Goal: Task Accomplishment & Management: Complete application form

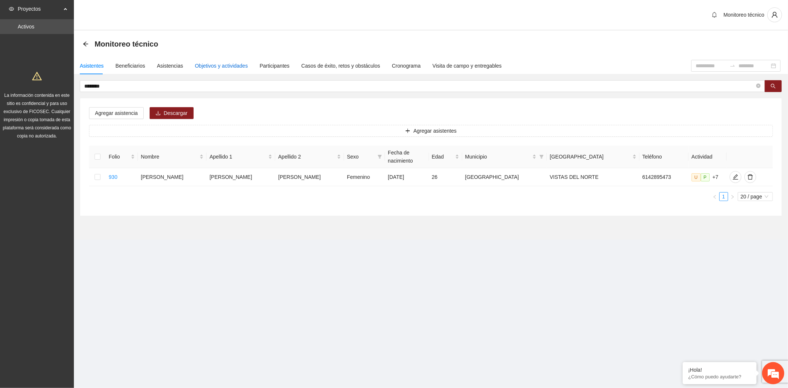
click at [231, 64] on div "Objetivos y actividades" at bounding box center [221, 66] width 53 height 8
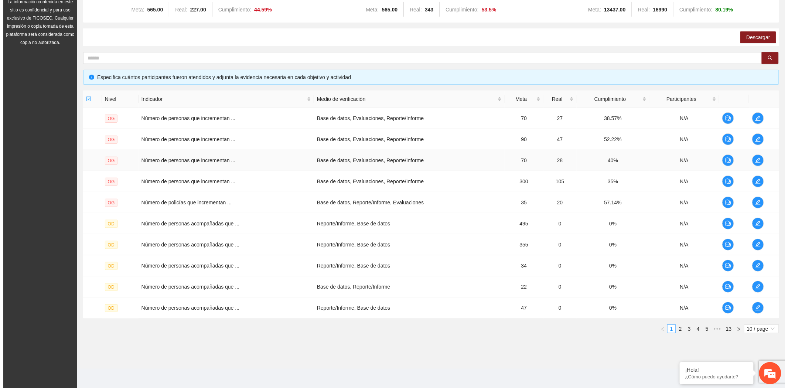
scroll to position [95, 0]
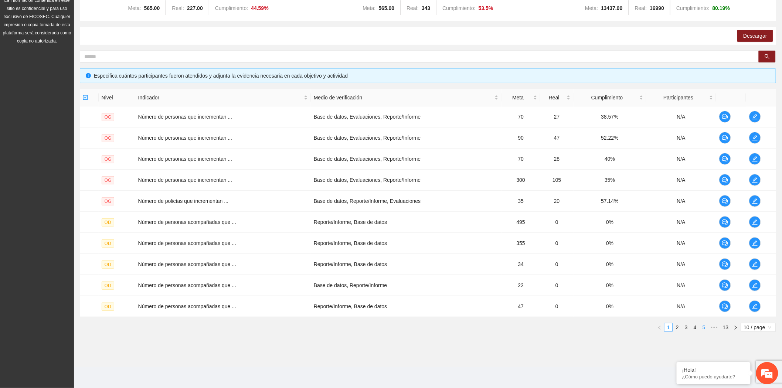
click at [703, 329] on link "5" at bounding box center [704, 327] width 8 height 8
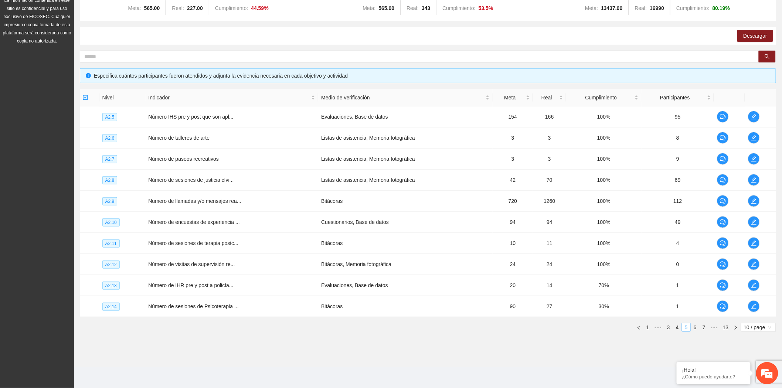
click at [703, 329] on link "7" at bounding box center [704, 327] width 8 height 8
click at [703, 329] on link "9" at bounding box center [704, 327] width 8 height 8
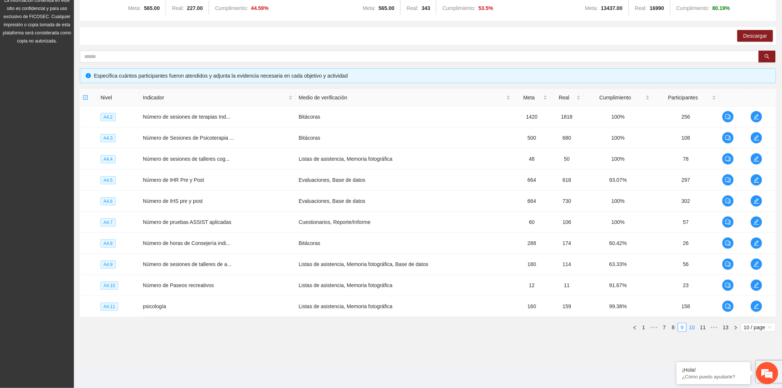
click at [696, 329] on link "10" at bounding box center [692, 327] width 10 height 8
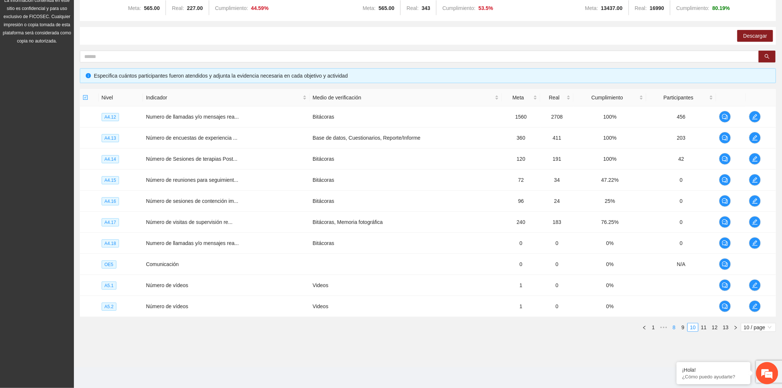
click at [675, 327] on link "8" at bounding box center [674, 327] width 8 height 8
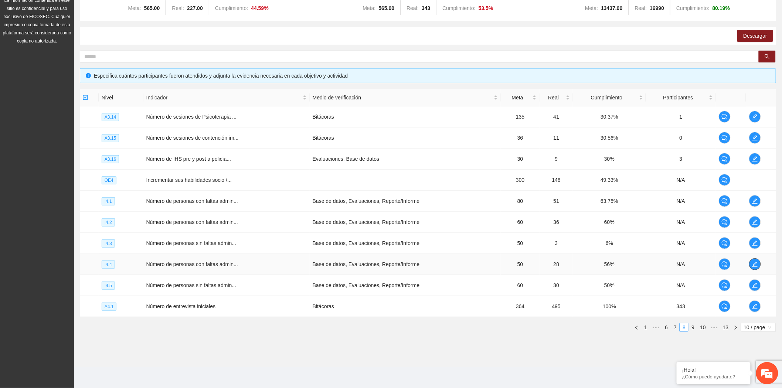
click at [756, 269] on button "button" at bounding box center [755, 264] width 12 height 12
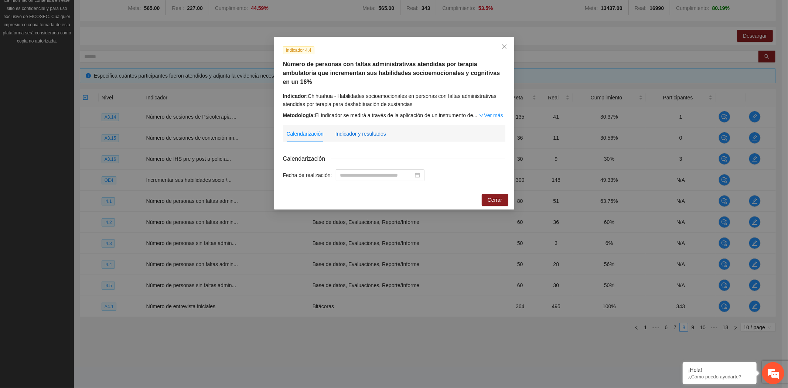
click at [366, 130] on div "Indicador y resultados" at bounding box center [361, 134] width 51 height 8
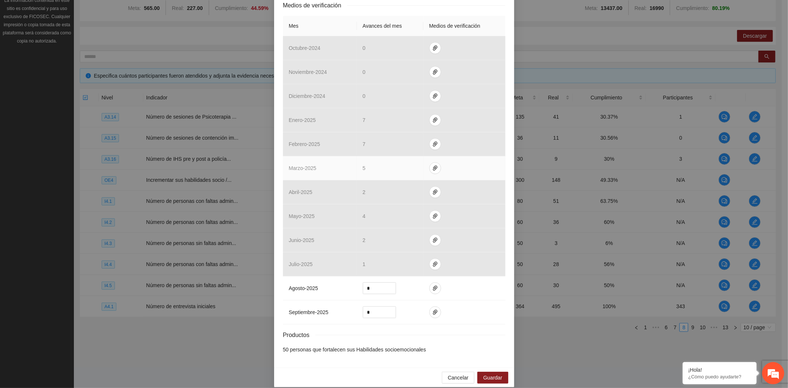
scroll to position [0, 0]
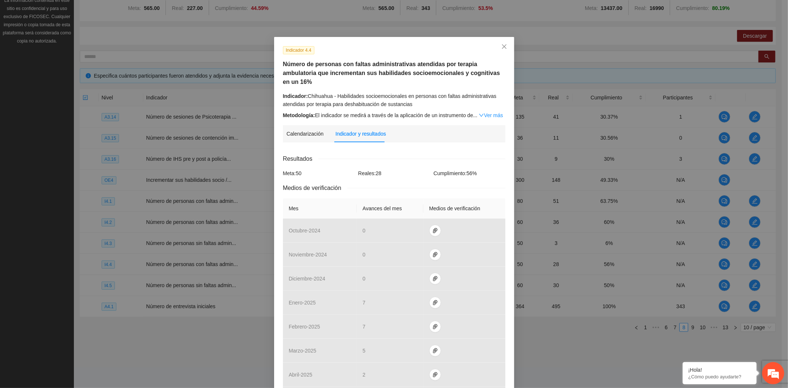
drag, startPoint x: 418, startPoint y: 95, endPoint x: 413, endPoint y: 94, distance: 5.7
click at [413, 94] on div "Indicador: Chihuahua - Habilidades socioemocionales en personas con faltas admi…" at bounding box center [394, 100] width 223 height 16
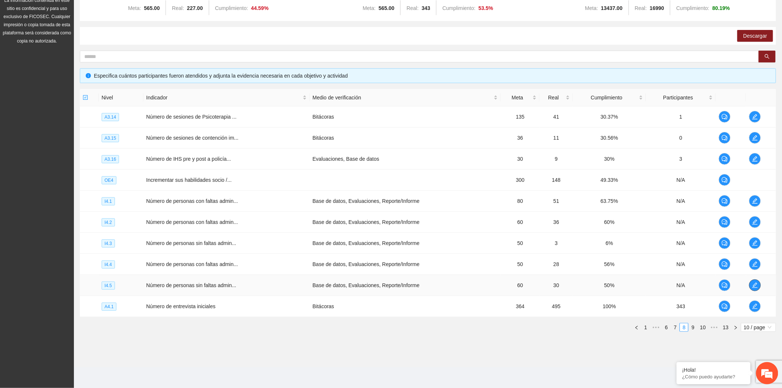
click at [759, 286] on span "edit" at bounding box center [755, 285] width 11 height 6
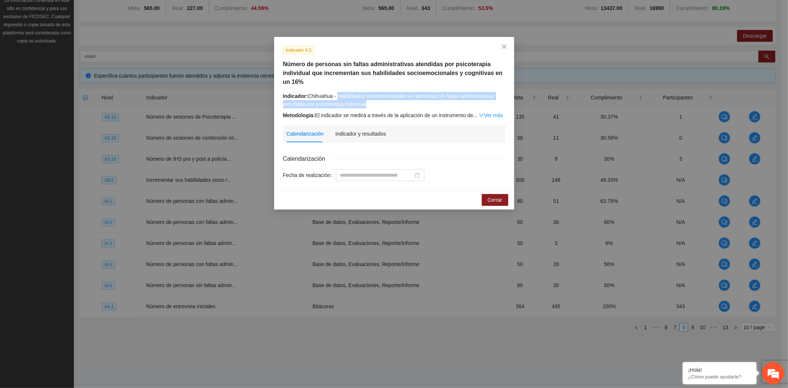
drag, startPoint x: 373, startPoint y: 105, endPoint x: 337, endPoint y: 97, distance: 37.6
click at [337, 97] on div "Indicador: Chihuahua - Habilidades socioemocionales en personas sin faltas admi…" at bounding box center [394, 100] width 223 height 16
copy div "Habilidades socioemocionales en personas sin faltas administrativas atendidas p…"
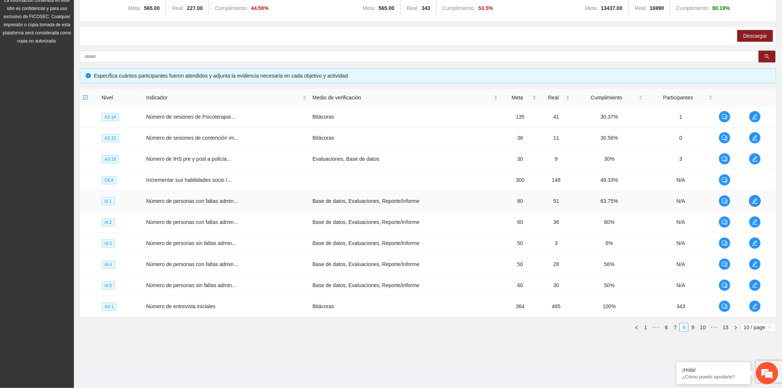
click at [753, 202] on icon "edit" at bounding box center [755, 201] width 6 height 6
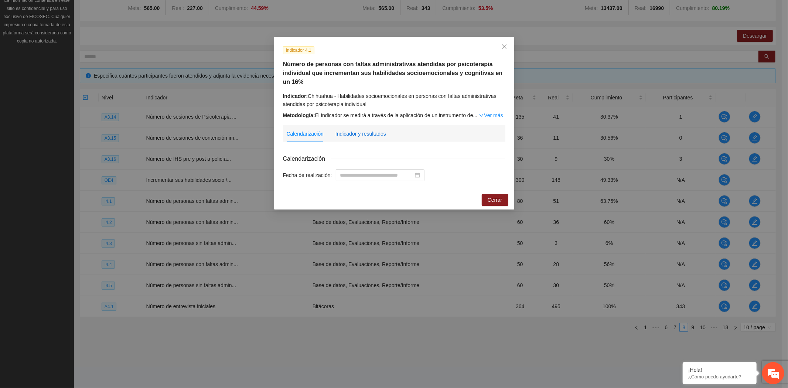
click at [368, 132] on div "Indicador y resultados" at bounding box center [361, 134] width 51 height 8
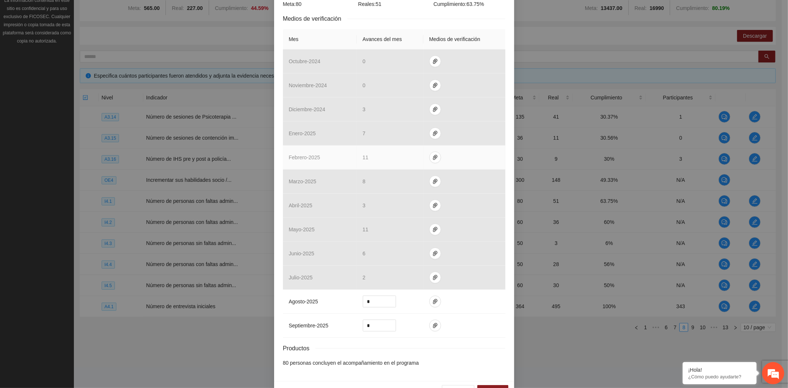
scroll to position [191, 0]
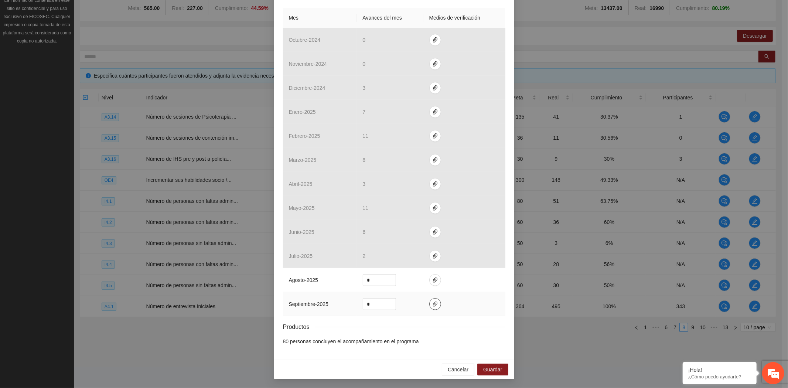
click at [433, 305] on icon "paper-clip" at bounding box center [436, 304] width 6 height 6
click at [387, 278] on button "Adjuntar documento" at bounding box center [408, 281] width 66 height 12
click at [374, 305] on input "*" at bounding box center [379, 304] width 33 height 11
drag, startPoint x: 374, startPoint y: 305, endPoint x: 354, endPoint y: 302, distance: 20.2
click at [357, 302] on td "*" at bounding box center [390, 304] width 67 height 24
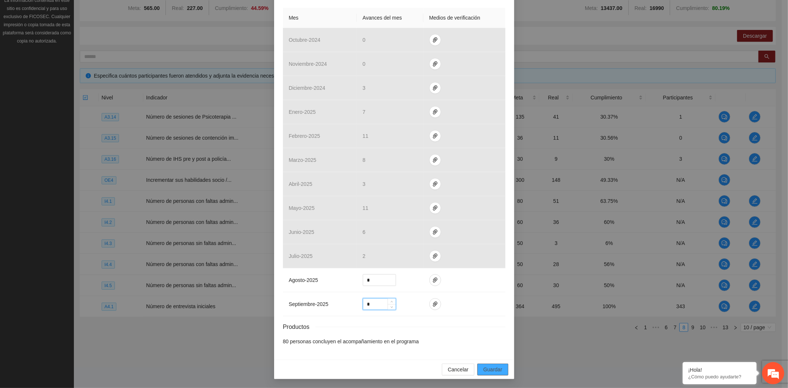
type input "*"
click at [489, 366] on span "Guardar" at bounding box center [493, 370] width 19 height 8
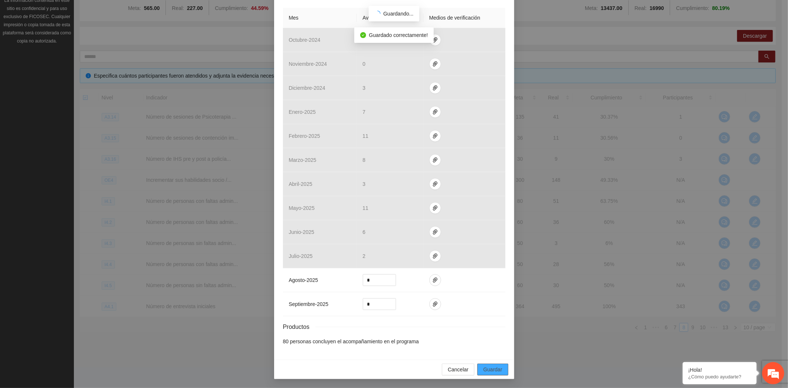
scroll to position [154, 0]
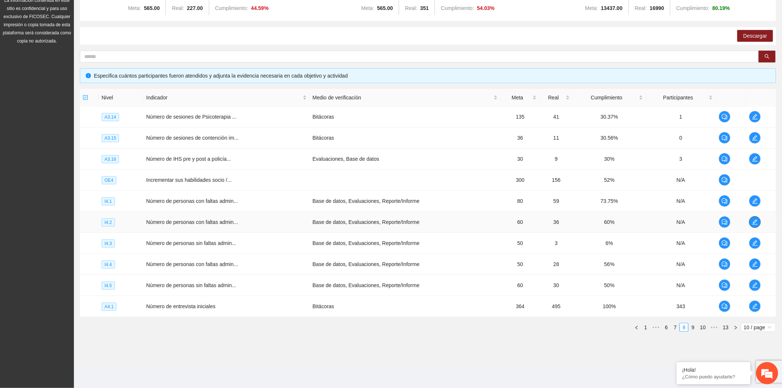
click at [758, 219] on span "edit" at bounding box center [755, 222] width 11 height 6
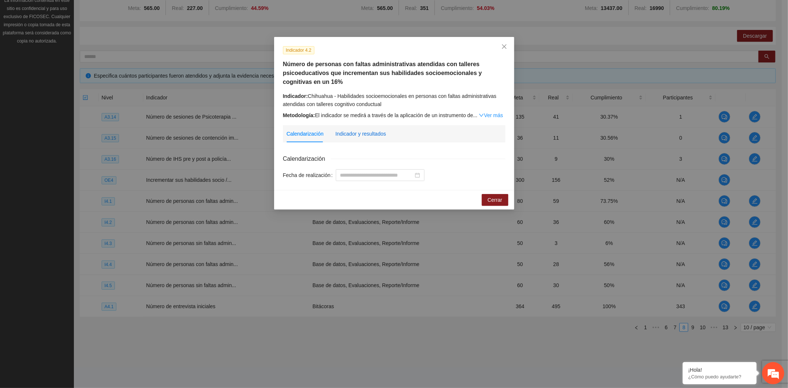
click at [356, 133] on div "Indicador y resultados" at bounding box center [361, 134] width 51 height 8
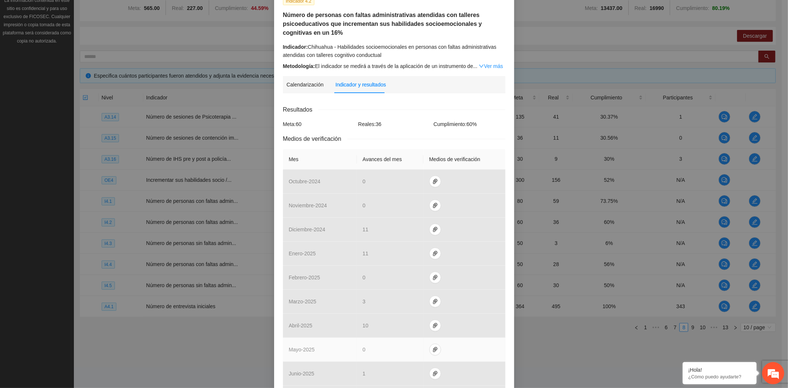
scroll to position [191, 0]
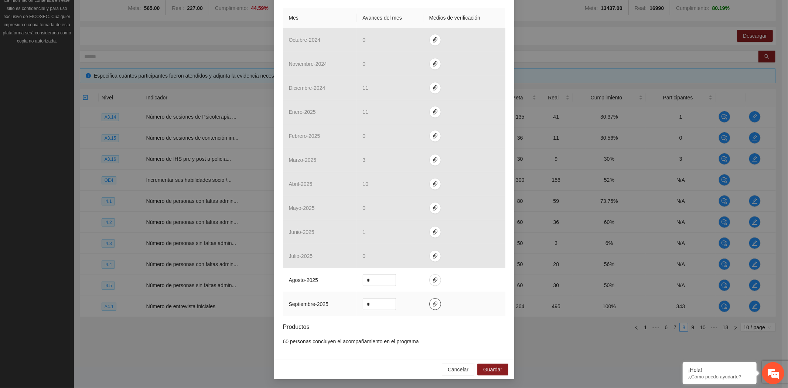
click at [433, 305] on icon "paper-clip" at bounding box center [436, 304] width 6 height 6
click at [411, 280] on span "Adjuntar documento" at bounding box center [412, 281] width 46 height 8
drag, startPoint x: 376, startPoint y: 307, endPoint x: 346, endPoint y: 303, distance: 30.2
click at [348, 303] on tr "septiembre - 2025 *" at bounding box center [394, 304] width 223 height 24
type input "*"
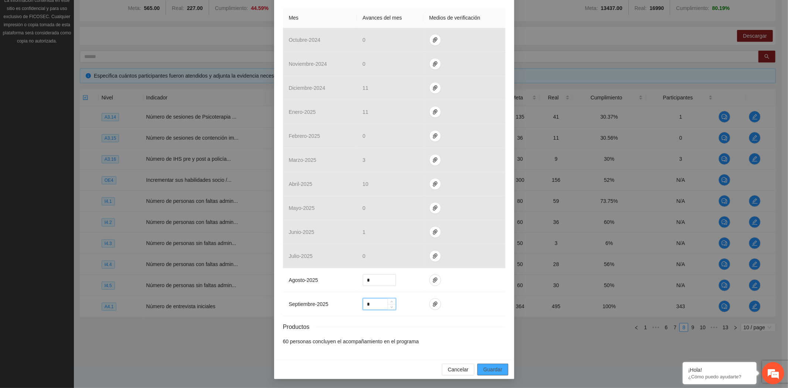
click at [489, 364] on button "Guardar" at bounding box center [493, 370] width 31 height 12
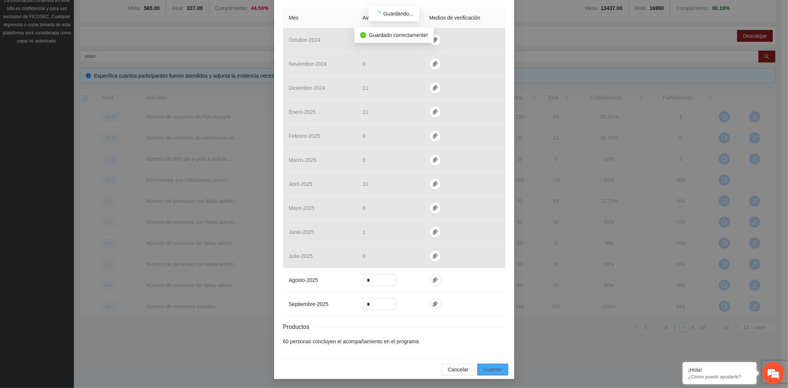
scroll to position [154, 0]
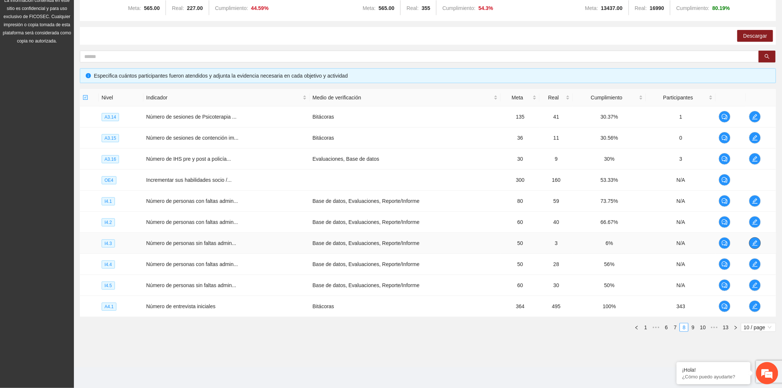
click at [752, 240] on span "edit" at bounding box center [755, 243] width 11 height 6
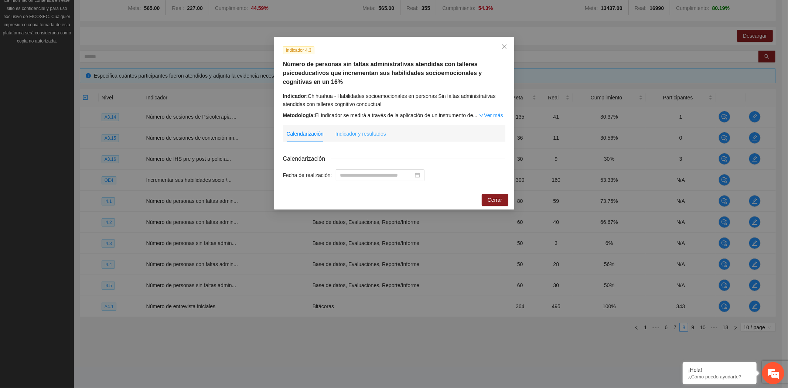
click at [361, 127] on div "Indicador y resultados" at bounding box center [361, 133] width 51 height 17
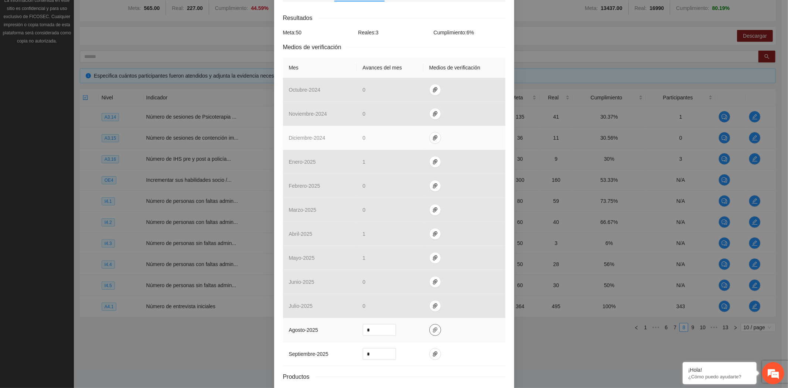
scroll to position [191, 0]
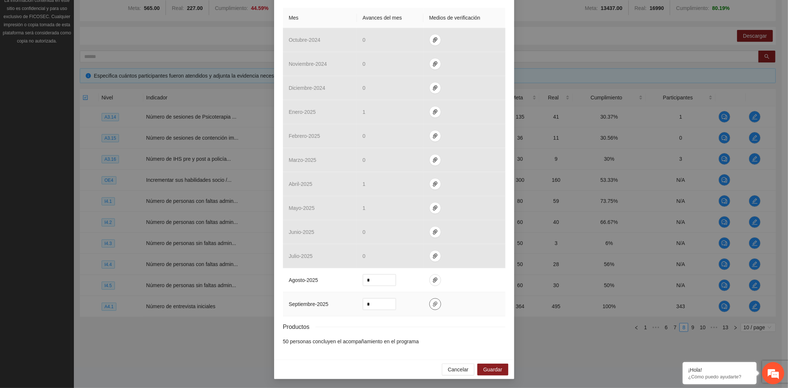
click at [433, 301] on icon "paper-clip" at bounding box center [436, 304] width 6 height 6
click at [426, 278] on span "Adjuntar documento" at bounding box center [412, 281] width 46 height 8
click at [376, 306] on input "*" at bounding box center [379, 304] width 33 height 11
drag, startPoint x: 375, startPoint y: 304, endPoint x: 296, endPoint y: 297, distance: 79.8
click at [302, 300] on tr "septiembre - 2025 *" at bounding box center [394, 304] width 223 height 24
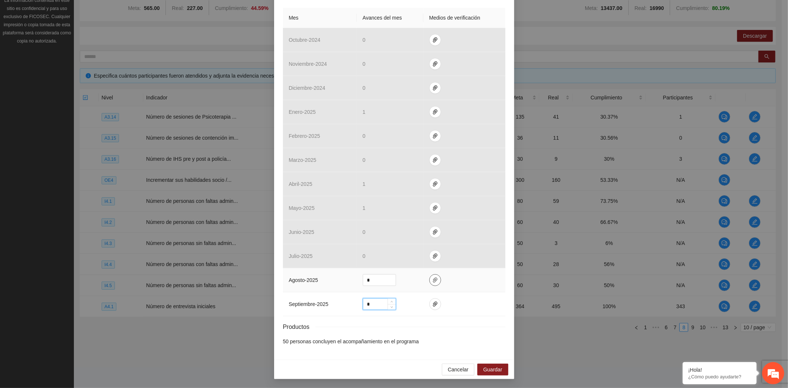
type input "*"
click at [433, 278] on icon "paper-clip" at bounding box center [436, 280] width 6 height 6
click at [491, 371] on span "Guardar" at bounding box center [493, 370] width 19 height 8
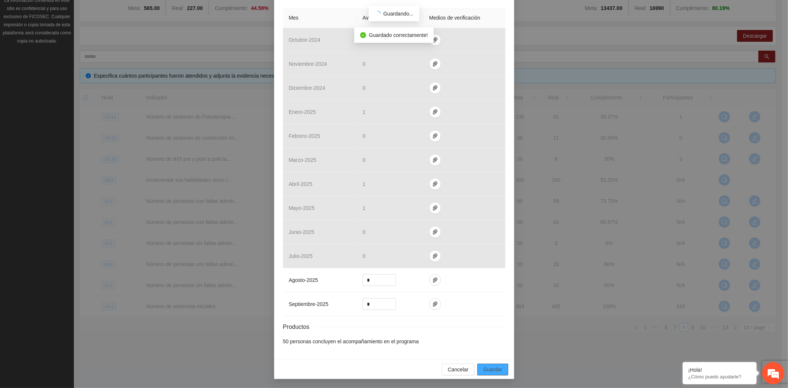
scroll to position [154, 0]
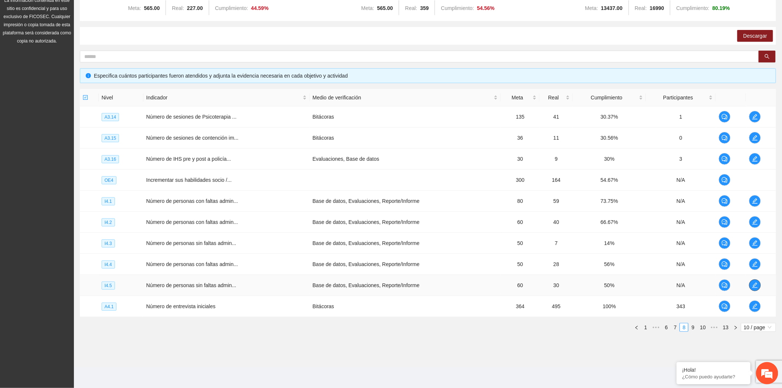
click at [754, 286] on icon "edit" at bounding box center [755, 285] width 6 height 6
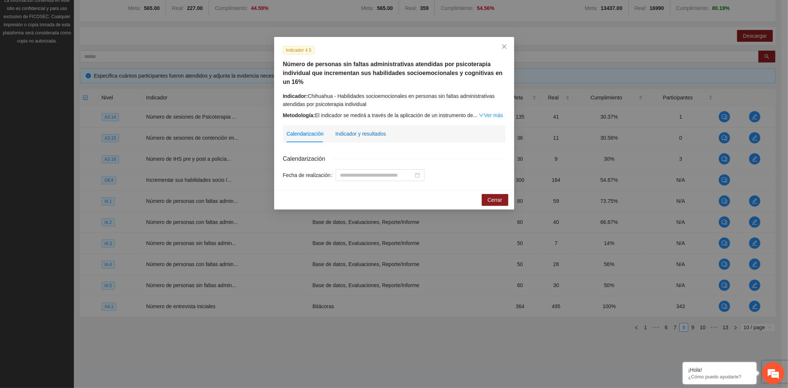
click at [346, 137] on div "Indicador y resultados" at bounding box center [361, 134] width 51 height 8
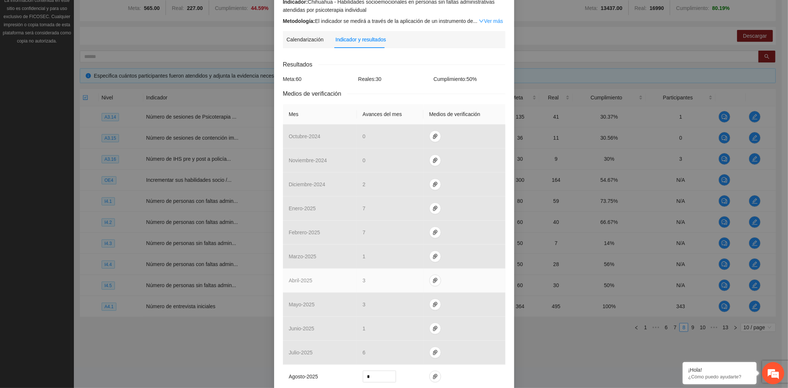
scroll to position [191, 0]
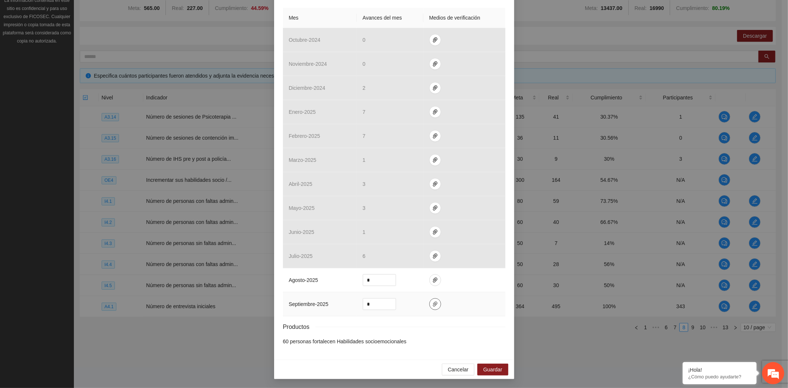
click at [433, 304] on icon "paper-clip" at bounding box center [435, 304] width 4 height 5
click at [403, 280] on span "Adjuntar documento" at bounding box center [412, 281] width 46 height 8
drag, startPoint x: 376, startPoint y: 303, endPoint x: 338, endPoint y: 302, distance: 38.1
click at [338, 302] on tr "septiembre - 2025 *" at bounding box center [394, 304] width 223 height 24
type input "*"
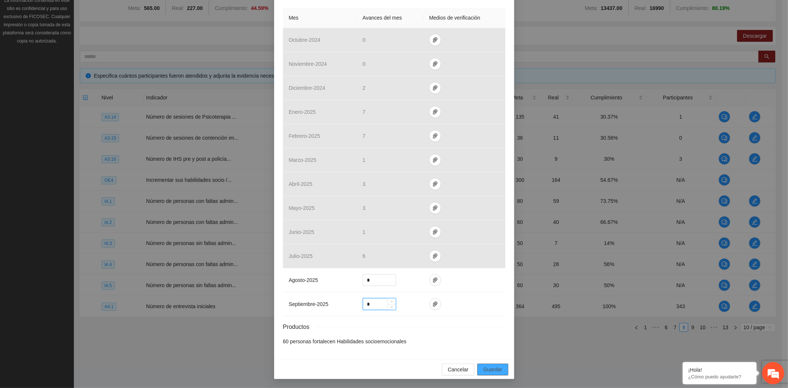
click at [489, 374] on span "Guardar" at bounding box center [493, 370] width 19 height 8
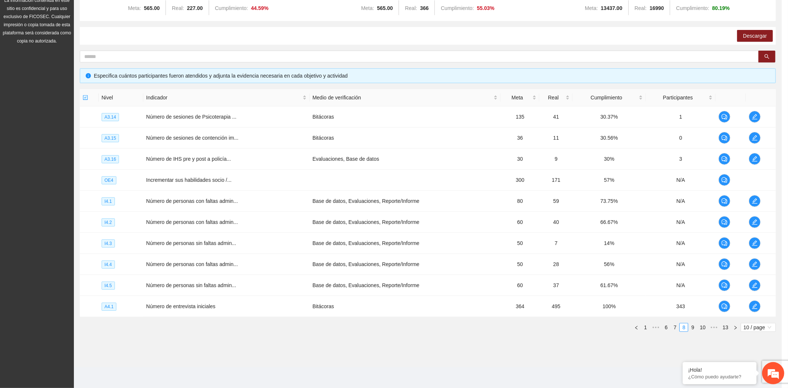
scroll to position [154, 0]
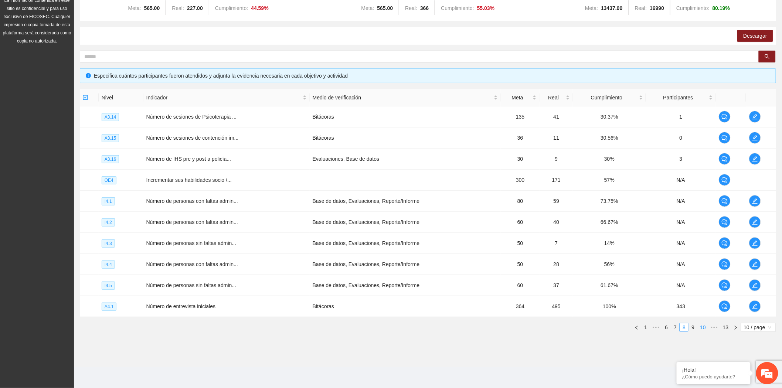
click at [698, 325] on link "10" at bounding box center [703, 327] width 10 height 8
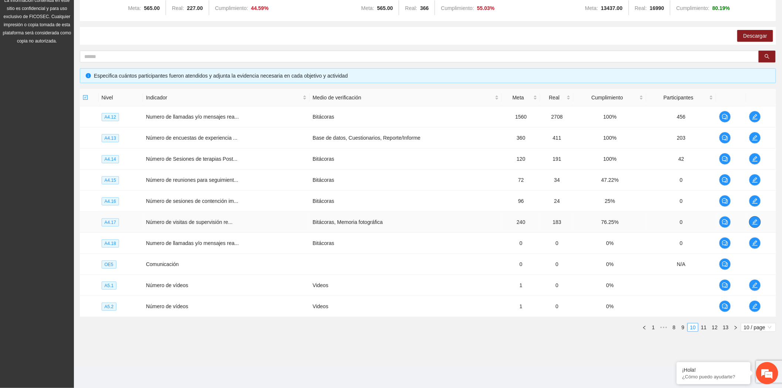
click at [754, 220] on icon "edit" at bounding box center [755, 222] width 6 height 6
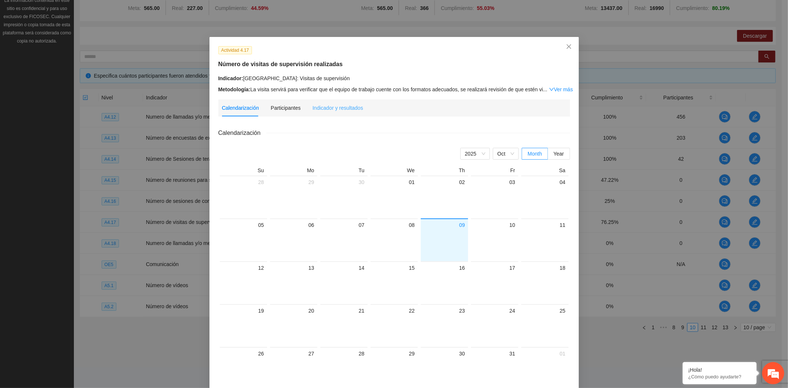
click at [339, 112] on div "Indicador y resultados" at bounding box center [338, 107] width 51 height 17
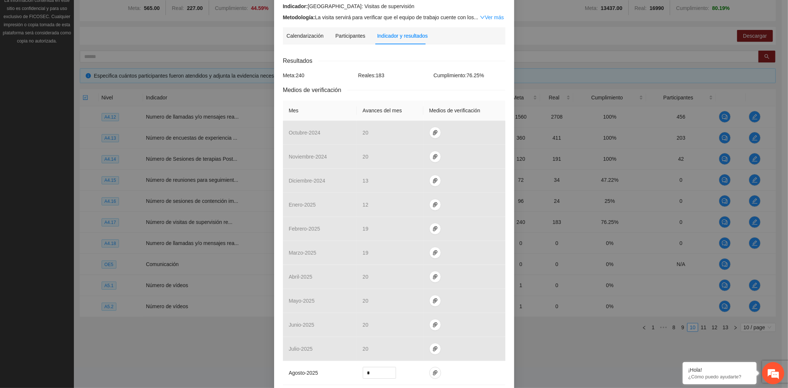
scroll to position [165, 0]
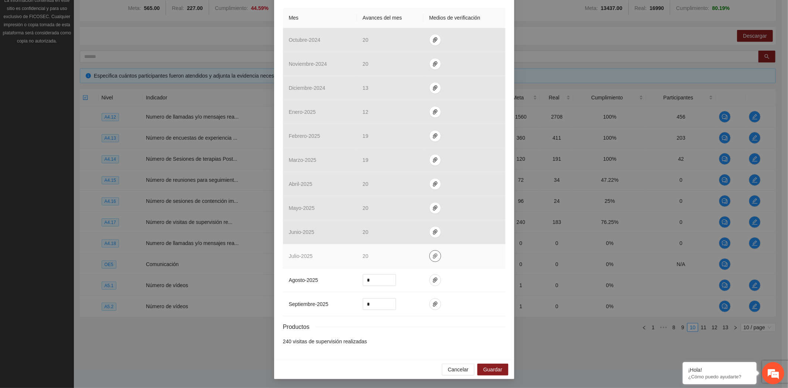
click at [433, 254] on icon "paper-clip" at bounding box center [435, 256] width 4 height 5
click at [415, 233] on link "VISITAS_DE_SUPERVISION_JULIO.pdf" at bounding box center [433, 235] width 106 height 8
click at [411, 235] on link "VISITAS_DE_SUPERVISION_JULIO.pdf" at bounding box center [433, 235] width 106 height 8
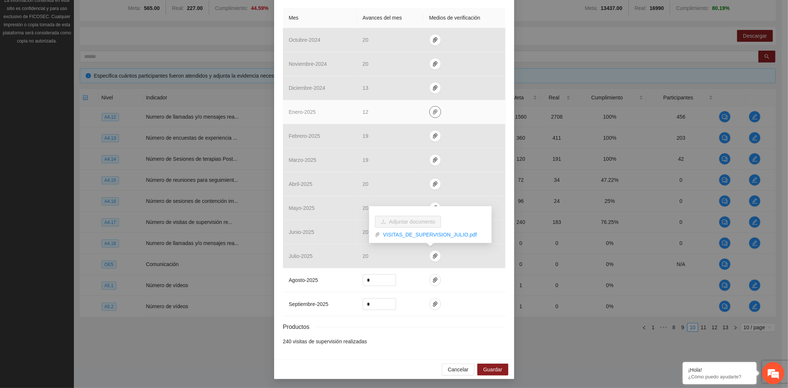
click at [433, 112] on icon "paper-clip" at bounding box center [435, 111] width 4 height 5
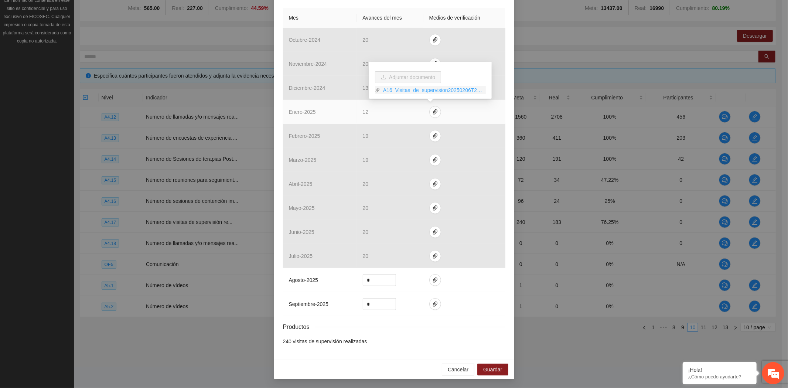
click at [442, 90] on link "A16_Visitas_de_supervision20250206T204257Z001.zip" at bounding box center [433, 90] width 106 height 8
click at [455, 89] on link "A16_Visitas_de_supervision20250206T204257Z001.zip" at bounding box center [433, 90] width 106 height 8
